Goal: Task Accomplishment & Management: Manage account settings

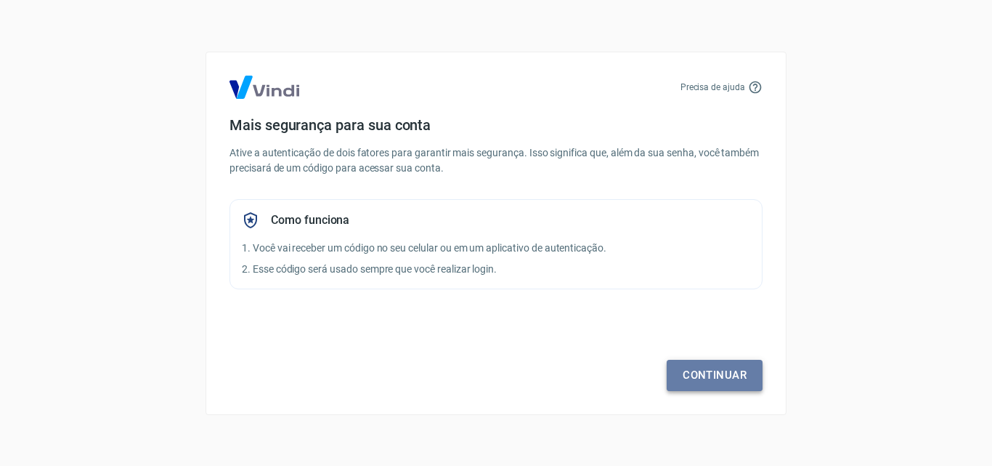
click at [705, 370] on link "Continuar" at bounding box center [715, 375] width 96 height 31
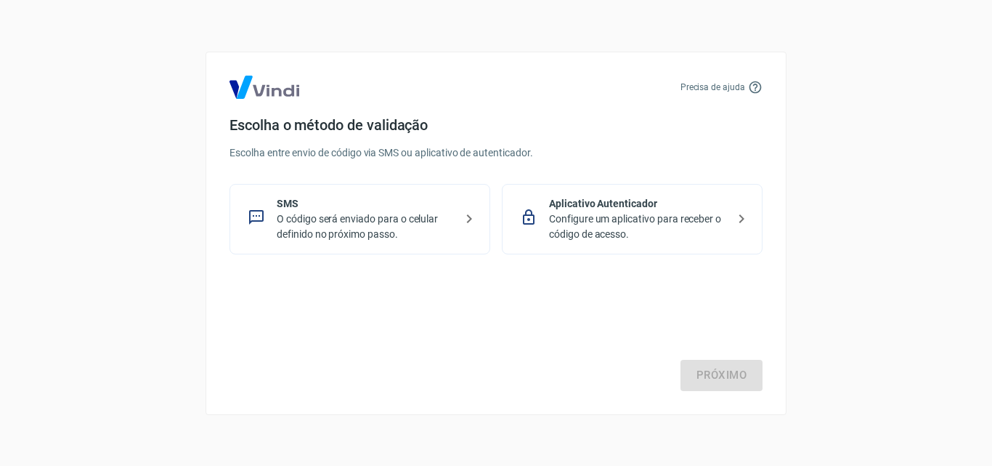
click at [370, 237] on p "O código será enviado para o celular definido no próximo passo." at bounding box center [366, 226] width 178 height 31
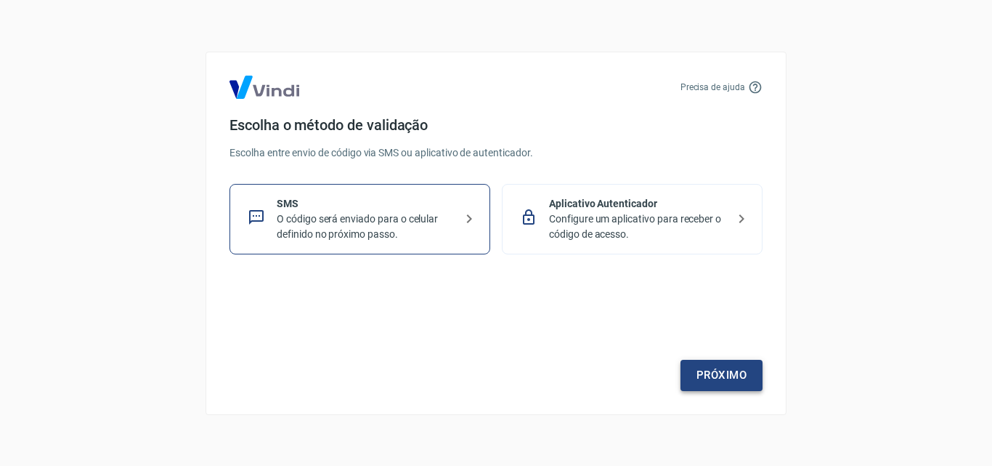
click at [698, 372] on link "Próximo" at bounding box center [722, 375] width 82 height 31
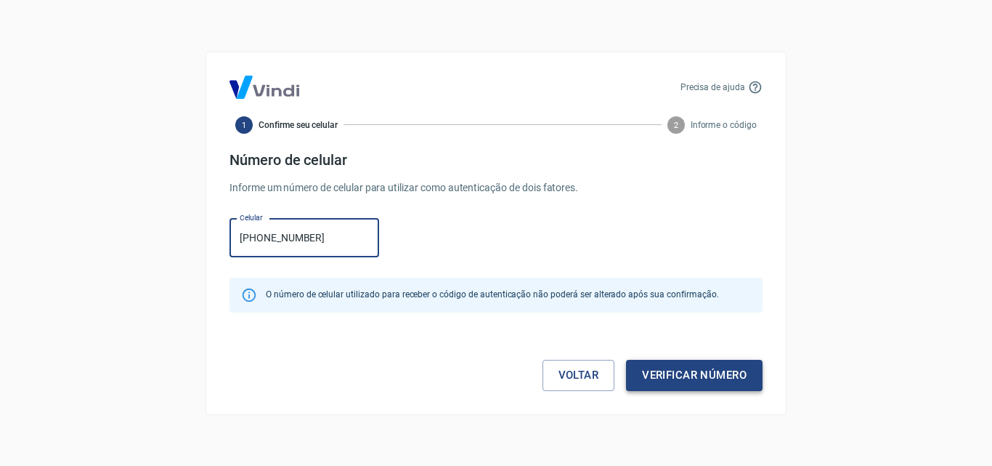
type input "[PHONE_NUMBER]"
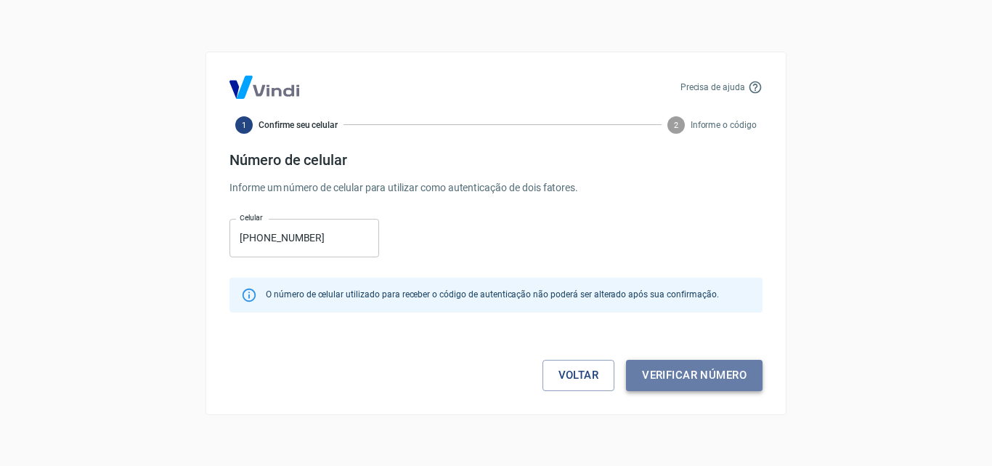
click at [702, 377] on button "Verificar número" at bounding box center [694, 375] width 137 height 31
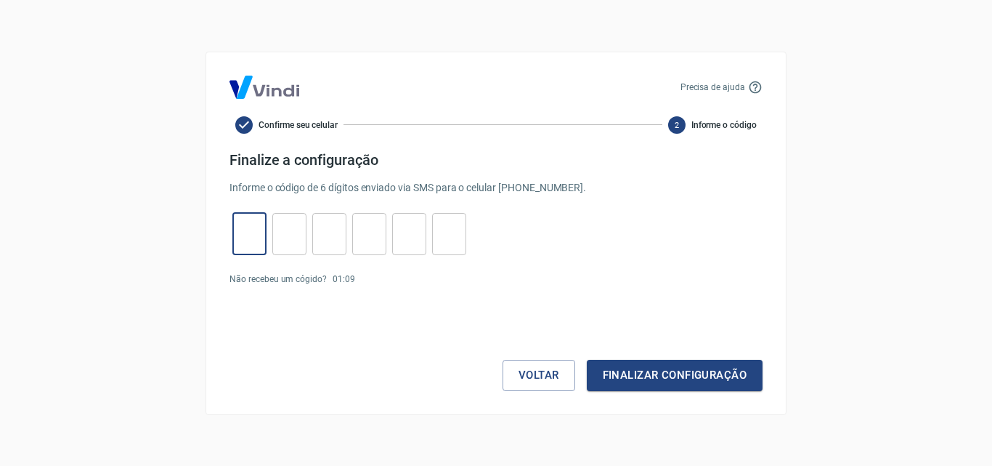
click at [254, 224] on input "tel" at bounding box center [249, 233] width 34 height 31
type input "2"
type input "3"
type input "7"
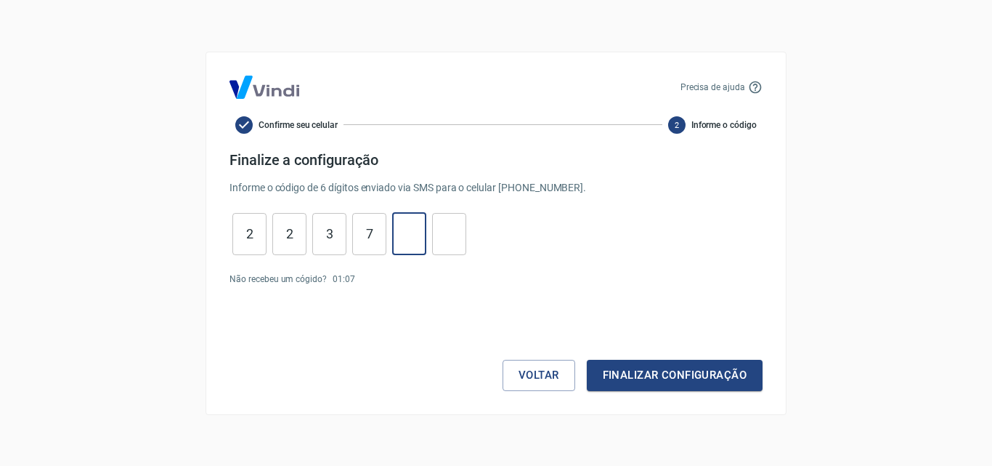
type input "7"
type input "9"
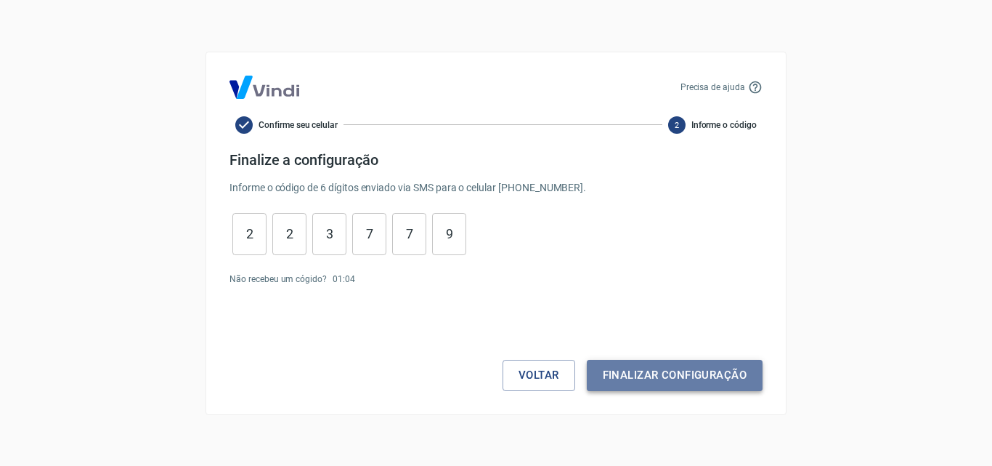
click at [647, 376] on button "Finalizar configuração" at bounding box center [675, 375] width 176 height 31
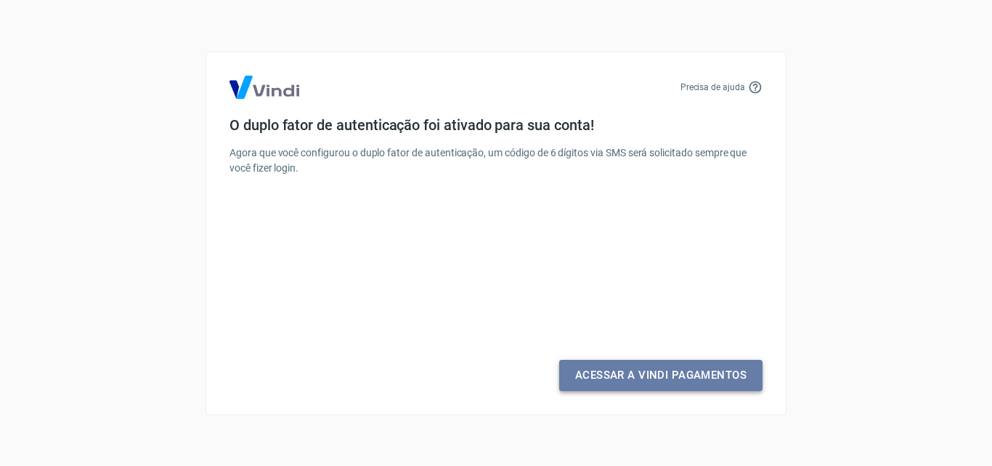
click at [612, 375] on link "Acessar a Vindi Pagamentos" at bounding box center [660, 375] width 203 height 31
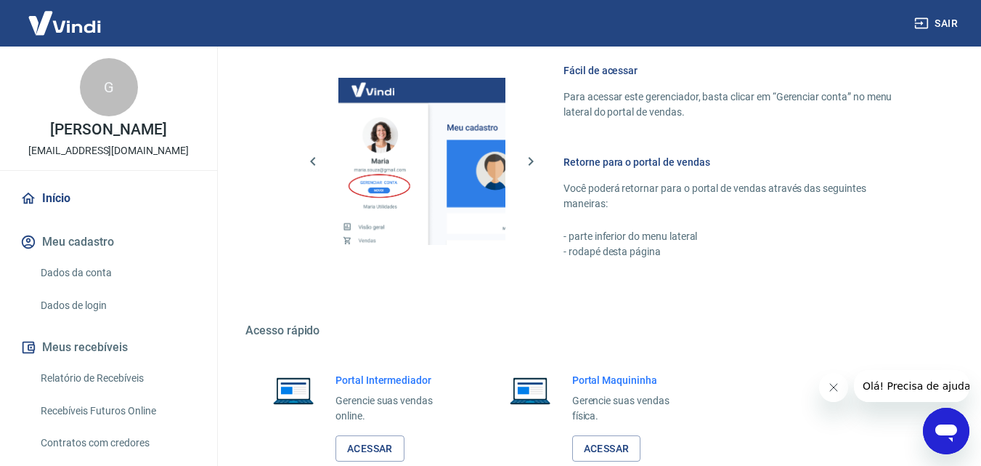
scroll to position [788, 0]
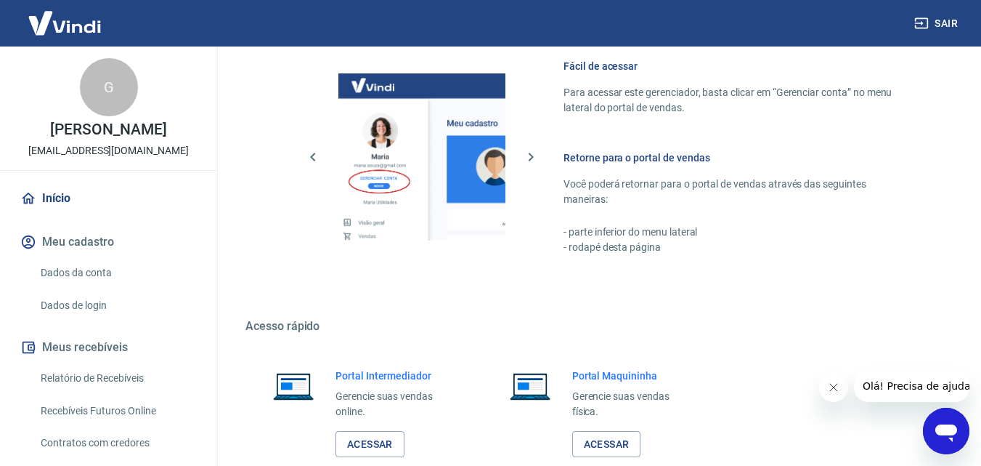
click at [60, 239] on button "Meu cadastro" at bounding box center [108, 242] width 182 height 32
click at [65, 267] on link "Dados da conta" at bounding box center [117, 273] width 165 height 30
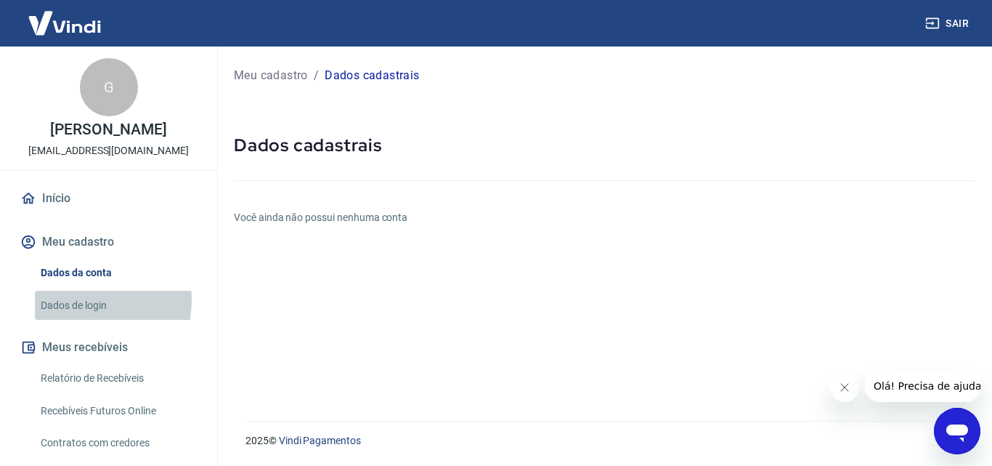
click at [69, 299] on link "Dados de login" at bounding box center [117, 306] width 165 height 30
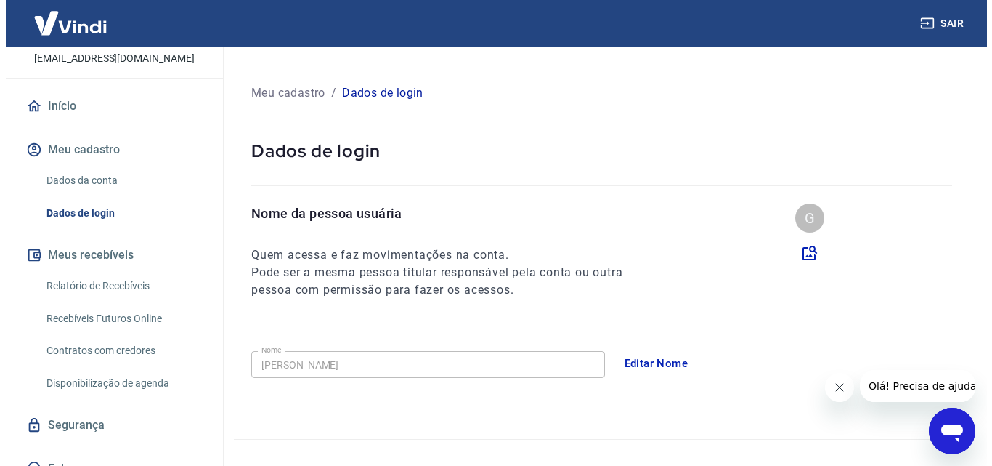
scroll to position [97, 0]
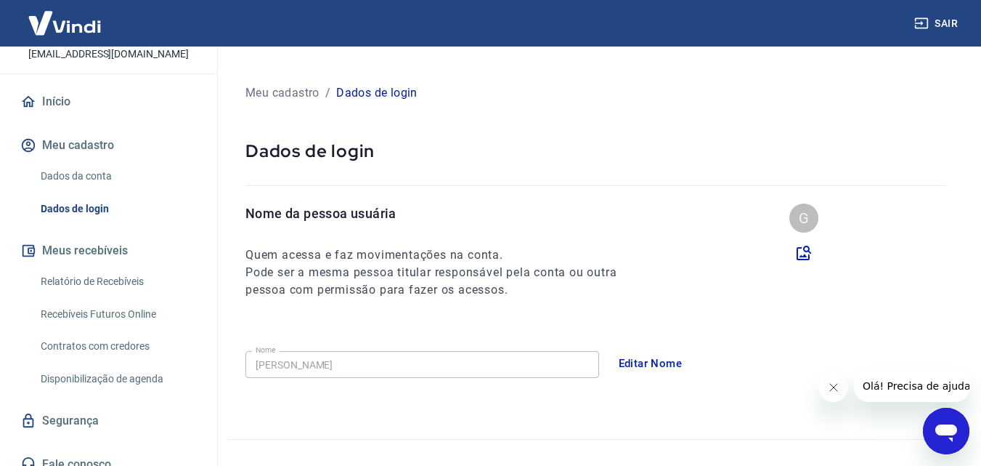
drag, startPoint x: 206, startPoint y: 384, endPoint x: 206, endPoint y: 425, distance: 40.7
click at [206, 425] on div "Início Meu cadastro Dados da conta Dados de login Meus recebíveis Relatório de …" at bounding box center [108, 283] width 217 height 394
click at [115, 276] on link "Relatório de Recebíveis" at bounding box center [117, 282] width 165 height 30
